Goal: Information Seeking & Learning: Learn about a topic

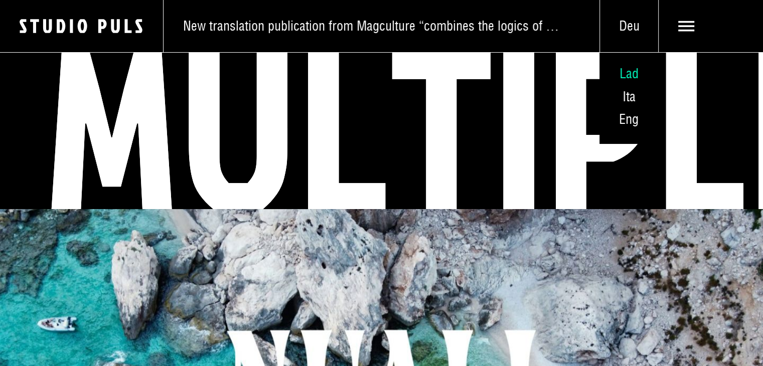
click at [630, 75] on span "Lad" at bounding box center [629, 73] width 19 height 17
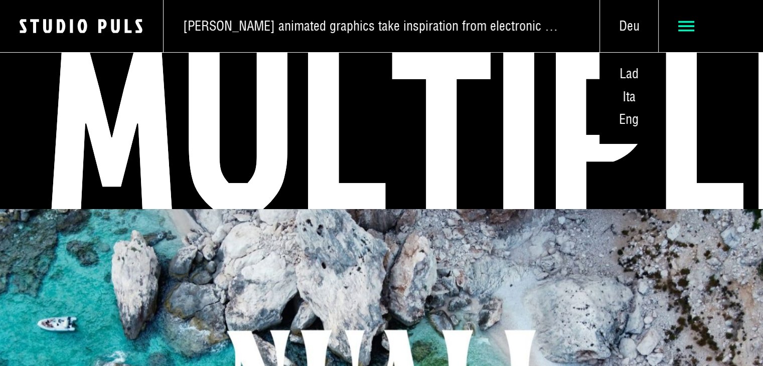
click at [691, 31] on use at bounding box center [686, 26] width 17 height 11
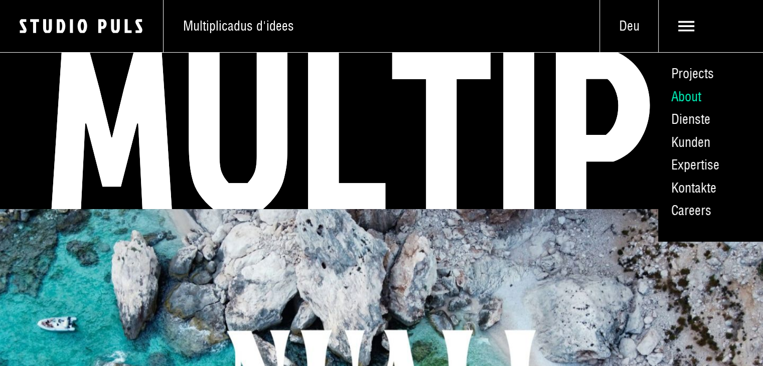
click at [688, 98] on link "About" at bounding box center [710, 96] width 105 height 23
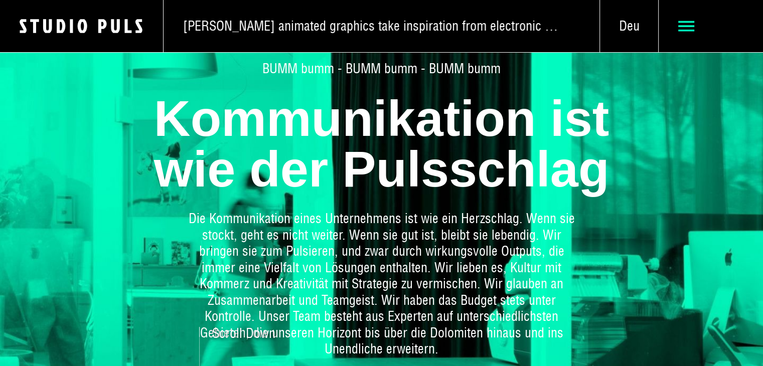
click at [694, 25] on use at bounding box center [686, 26] width 17 height 11
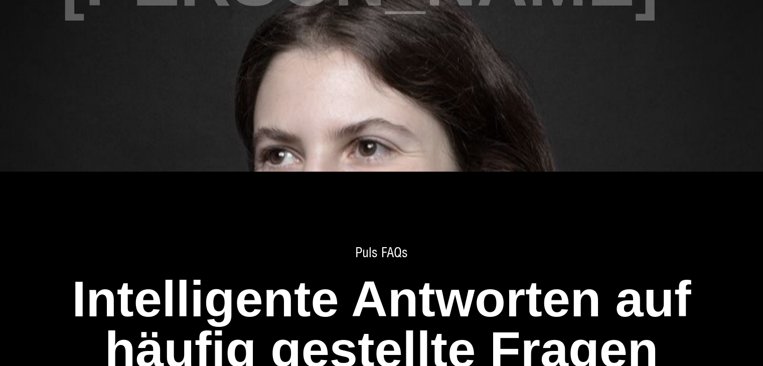
scroll to position [1505, 0]
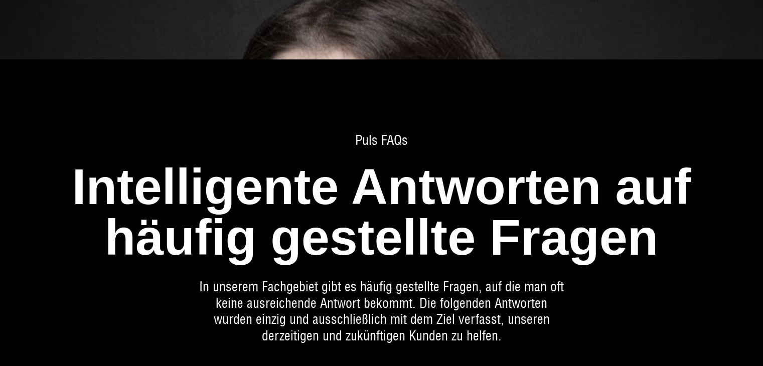
click at [369, 139] on span "Puls FAQs" at bounding box center [381, 140] width 641 height 17
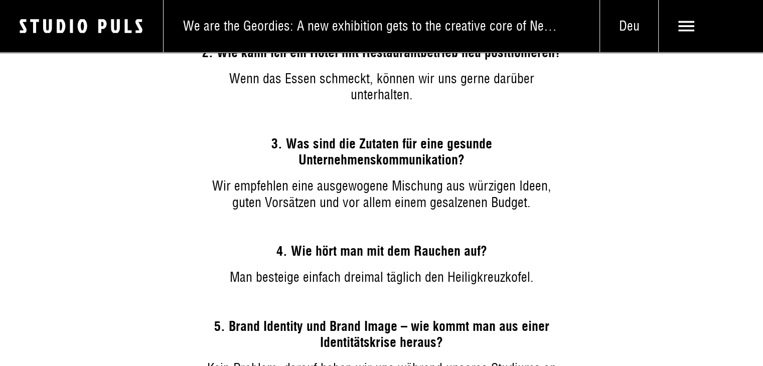
scroll to position [2057, 0]
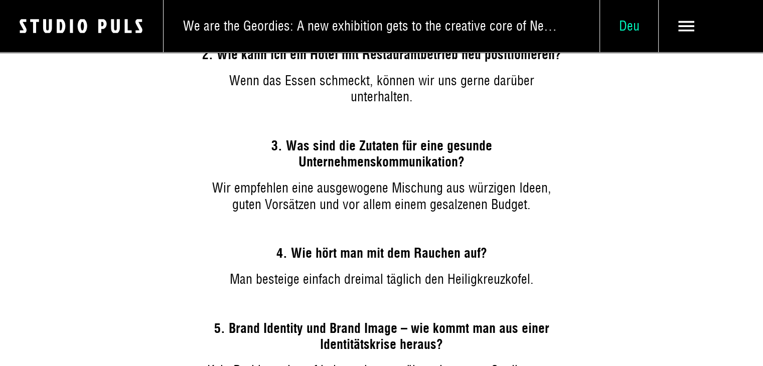
click at [638, 31] on span "Deu" at bounding box center [629, 26] width 58 height 17
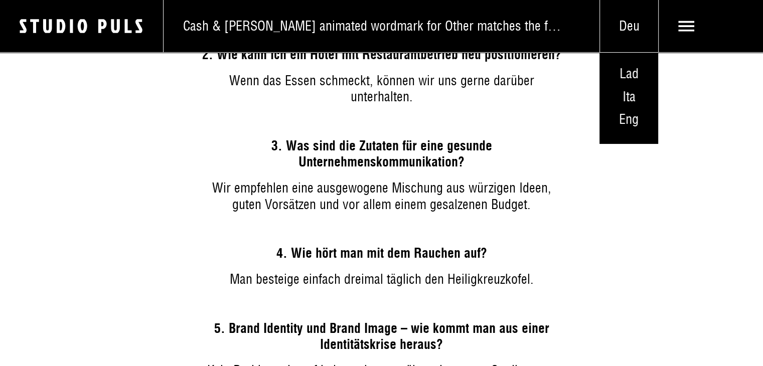
click at [500, 139] on h3 "Was sind die Zutaten für eine gesunde Unternehmenskommunikation?" at bounding box center [381, 154] width 365 height 33
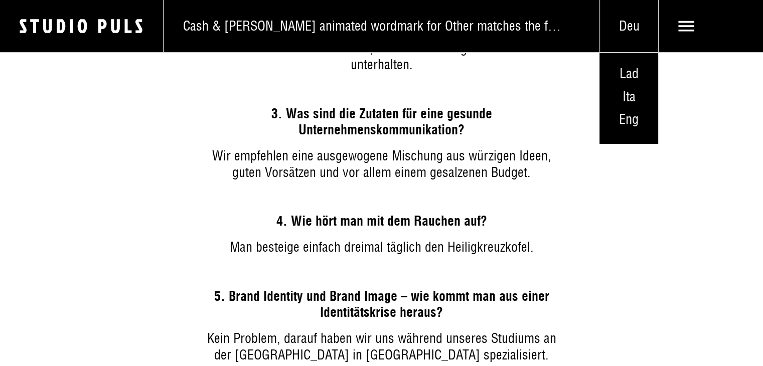
scroll to position [2108, 0]
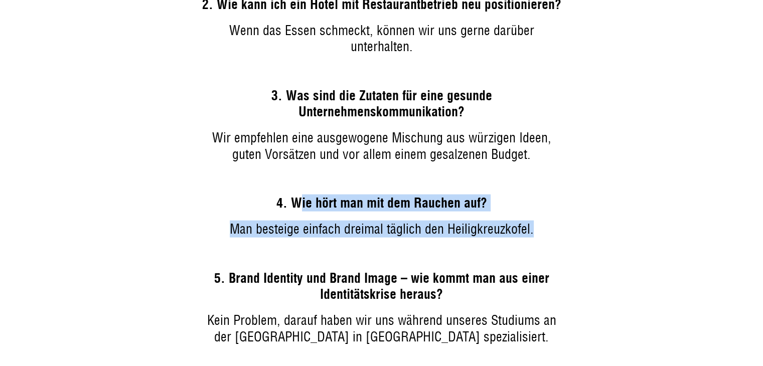
drag, startPoint x: 299, startPoint y: 186, endPoint x: 542, endPoint y: 219, distance: 245.6
click at [542, 219] on div "Wie hört man mit dem Rauchen auf? Man besteige einfach dreimal täglich den Heil…" at bounding box center [381, 216] width 365 height 43
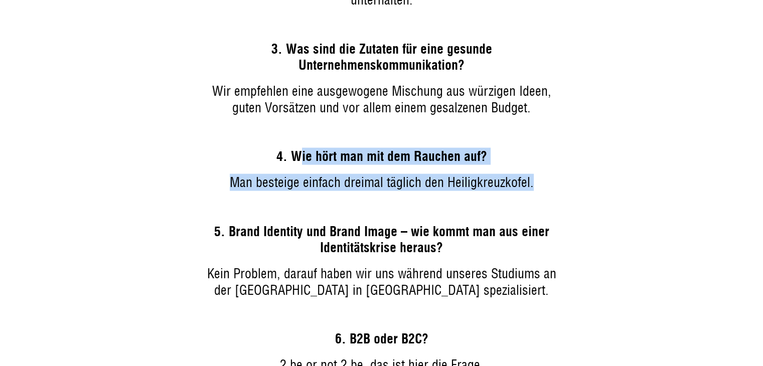
scroll to position [2208, 0]
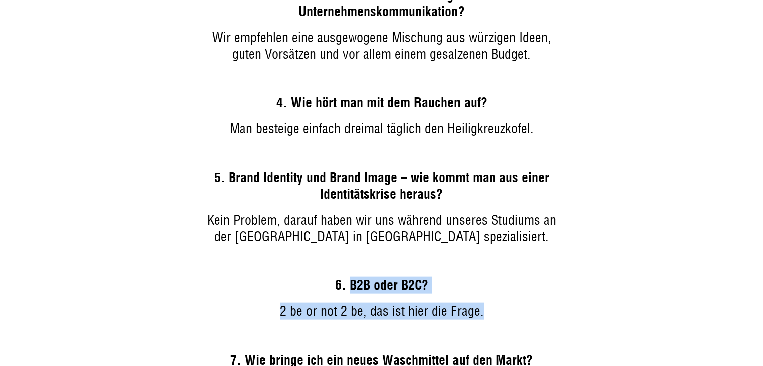
drag, startPoint x: 348, startPoint y: 267, endPoint x: 493, endPoint y: 297, distance: 148.0
click at [493, 297] on div "B2B oder B2C? 2 be or not 2 be, das ist hier die Frage." at bounding box center [381, 299] width 365 height 43
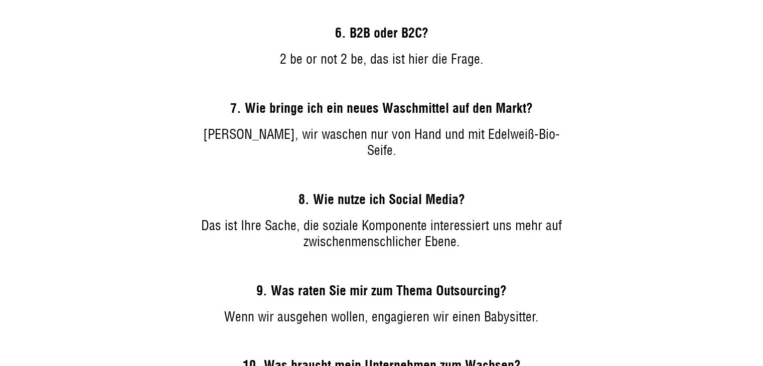
scroll to position [2559, 0]
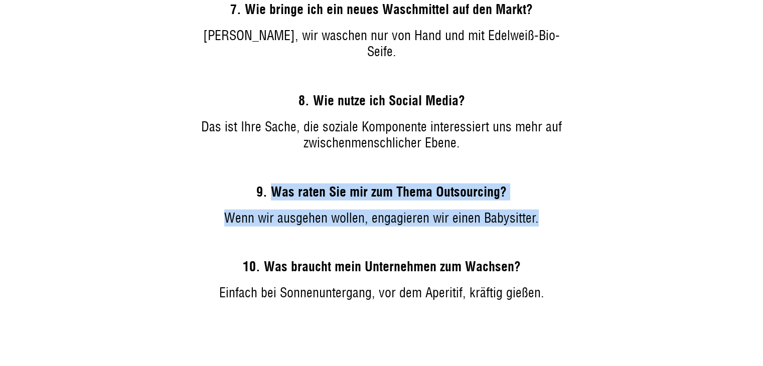
drag, startPoint x: 273, startPoint y: 156, endPoint x: 538, endPoint y: 172, distance: 265.5
click at [538, 184] on div "Was raten Sie mir zum Thema Outsourcing? Wenn wir ausgehen wollen, engagieren w…" at bounding box center [381, 205] width 365 height 43
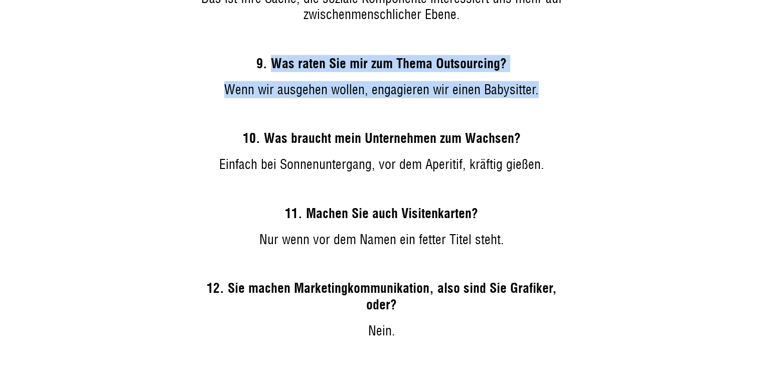
scroll to position [2710, 0]
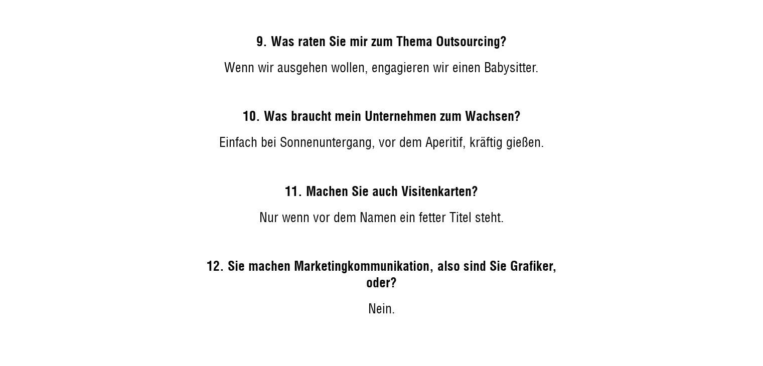
click at [343, 149] on div "Wie löse ich Marketing-Mix-Probleme? Man ersetze einfach die vier P‘s – Product…" at bounding box center [381, 30] width 365 height 1634
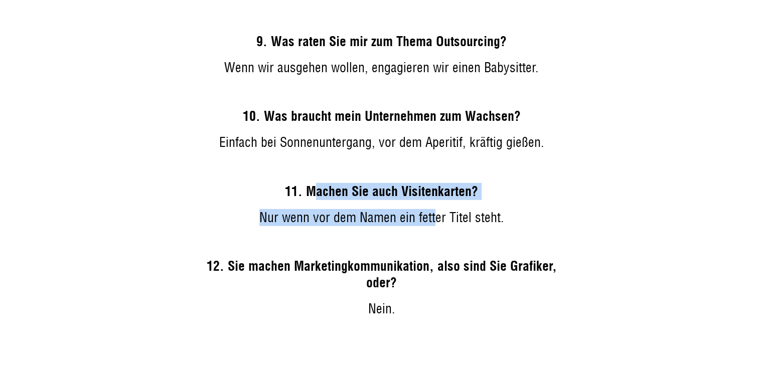
drag, startPoint x: 311, startPoint y: 155, endPoint x: 433, endPoint y: 179, distance: 124.4
click at [433, 184] on div "Machen Sie auch Visitenkarten? Nur wenn vor dem Namen ein fetter Titel steht." at bounding box center [381, 205] width 365 height 43
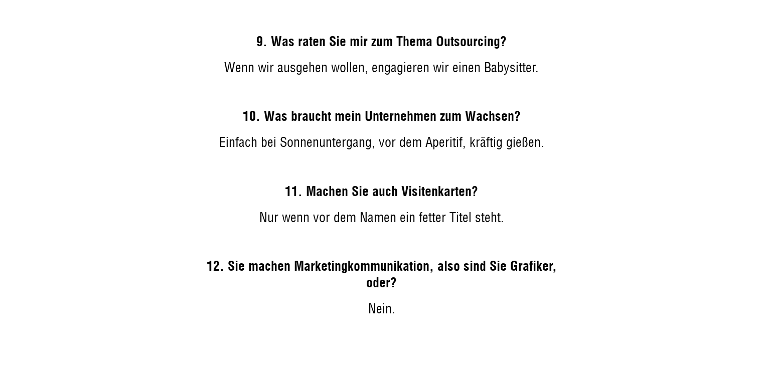
click at [460, 258] on h3 "Sie machen Marketingkommunikation, also sind Sie Grafiker, oder?" at bounding box center [381, 274] width 365 height 33
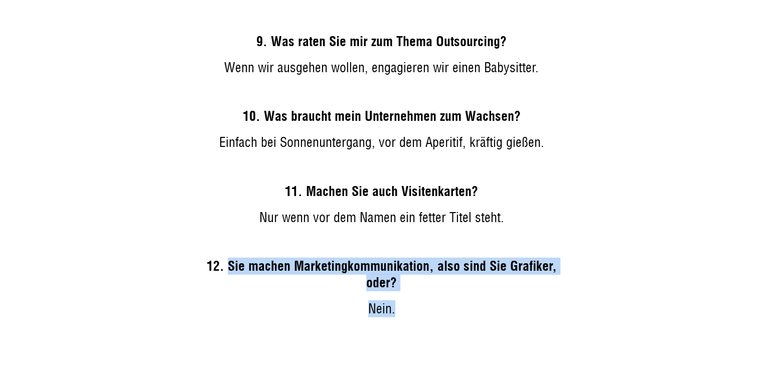
drag, startPoint x: 228, startPoint y: 227, endPoint x: 428, endPoint y: 271, distance: 205.0
click at [428, 271] on div "Sie machen Marketingkommunikation, also sind Sie Grafiker, oder? Nein." at bounding box center [381, 287] width 365 height 59
click at [551, 301] on p "Nein." at bounding box center [381, 309] width 365 height 17
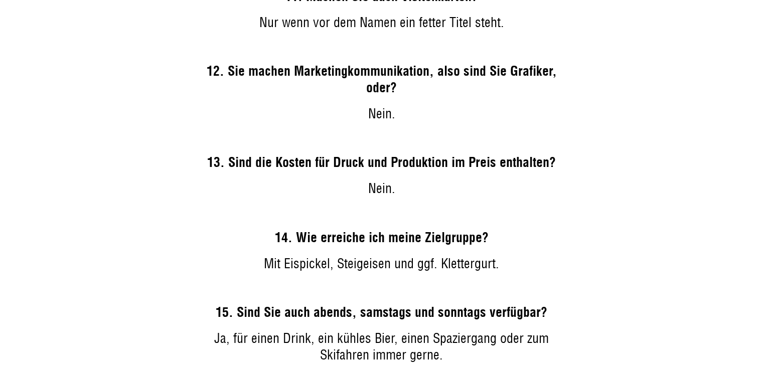
scroll to position [2961, 0]
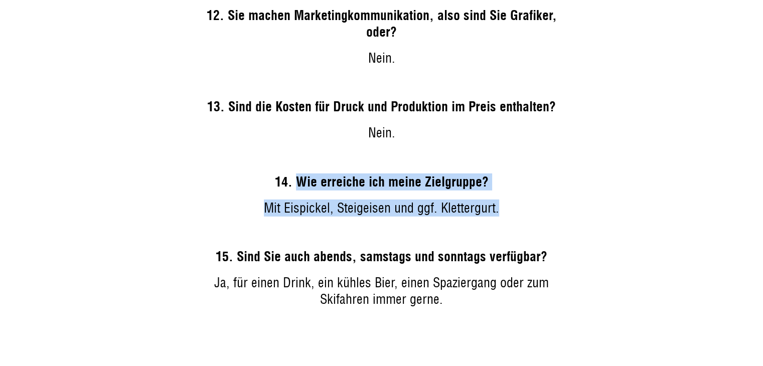
drag, startPoint x: 304, startPoint y: 147, endPoint x: 531, endPoint y: 173, distance: 228.8
click at [531, 174] on div "Wie erreiche ich meine Zielgruppe? Mit Eispickel, Steigeisen und ggf. Klettergu…" at bounding box center [381, 195] width 365 height 43
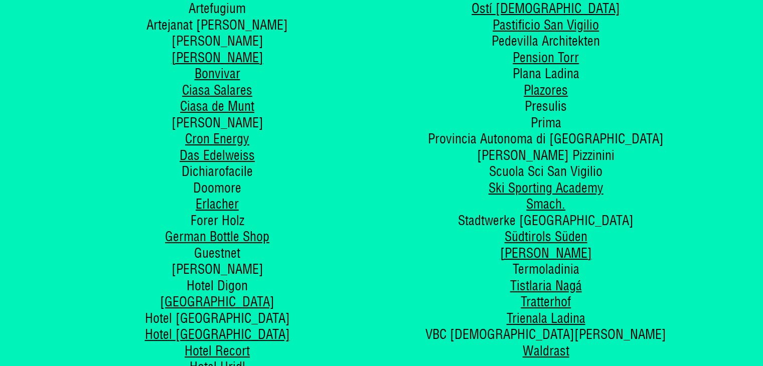
scroll to position [3864, 0]
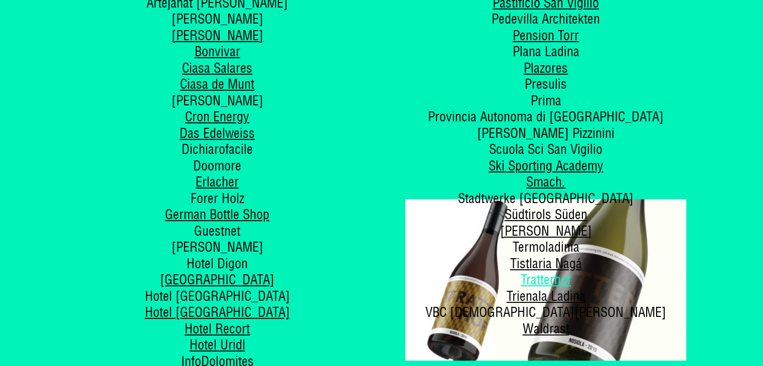
click at [536, 271] on link "Tratterhof" at bounding box center [546, 279] width 50 height 17
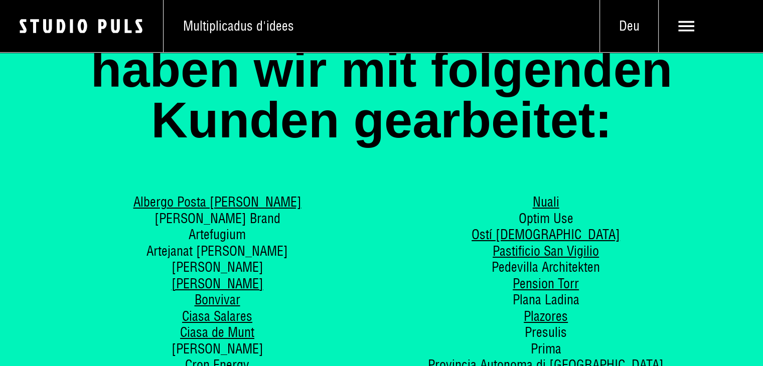
scroll to position [3614, 0]
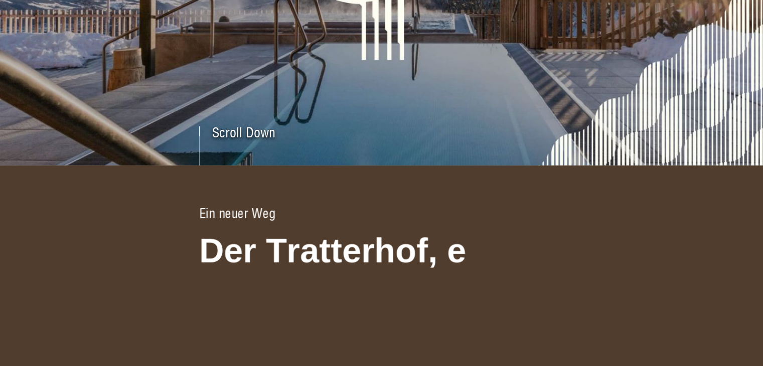
scroll to position [452, 0]
